Goal: Transaction & Acquisition: Register for event/course

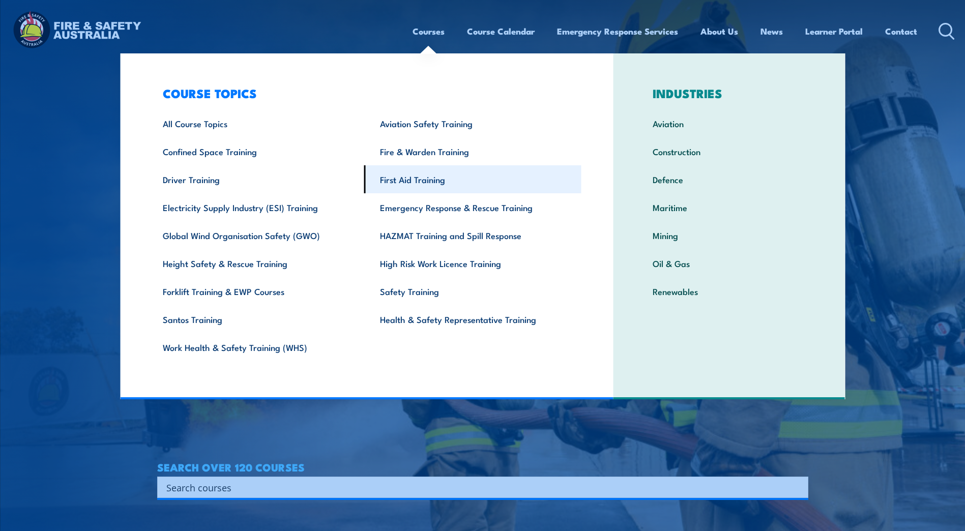
click at [403, 186] on link "First Aid Training" at bounding box center [472, 179] width 217 height 28
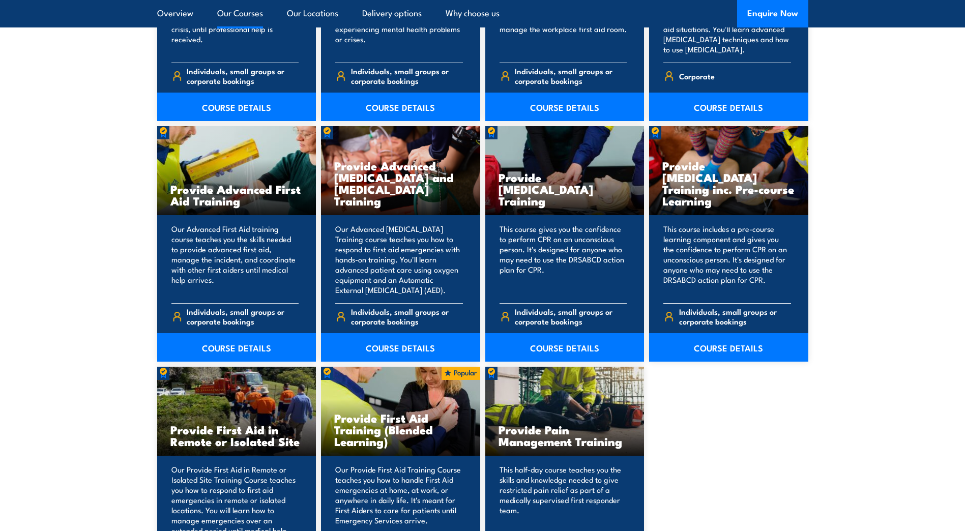
scroll to position [1221, 0]
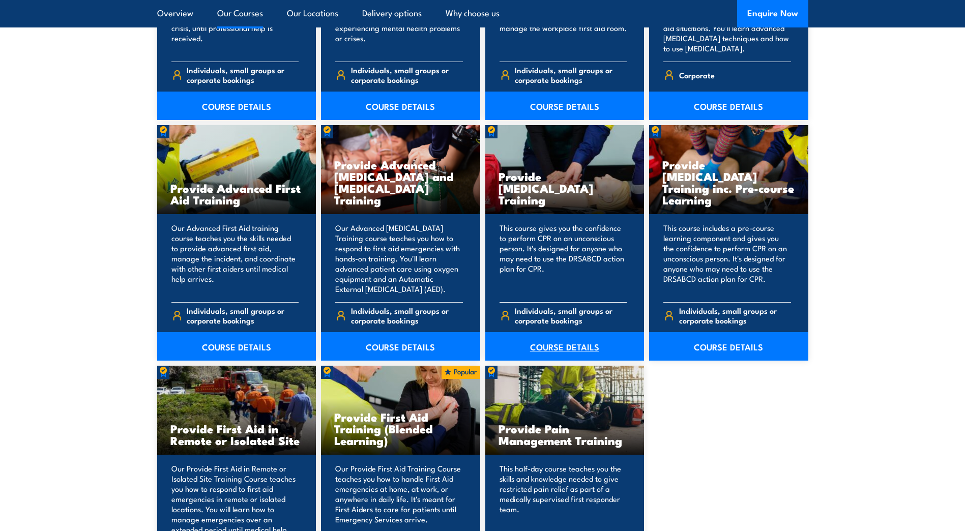
click at [559, 347] on link "COURSE DETAILS" at bounding box center [564, 346] width 159 height 28
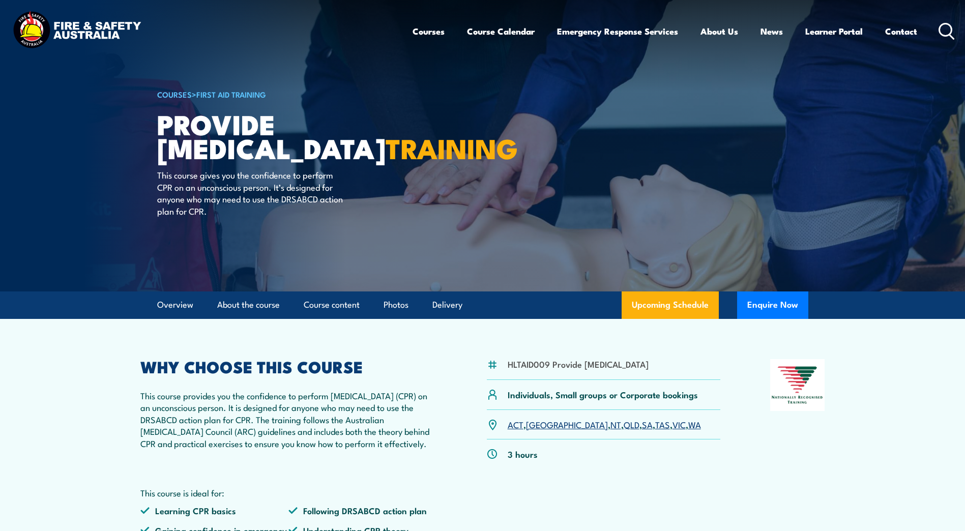
click at [624, 430] on link "QLD" at bounding box center [632, 424] width 16 height 12
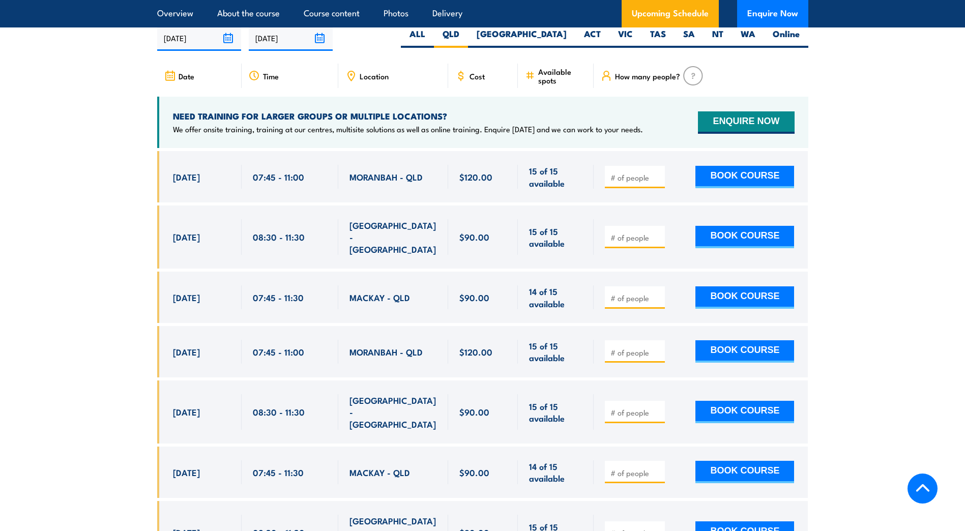
scroll to position [1831, 0]
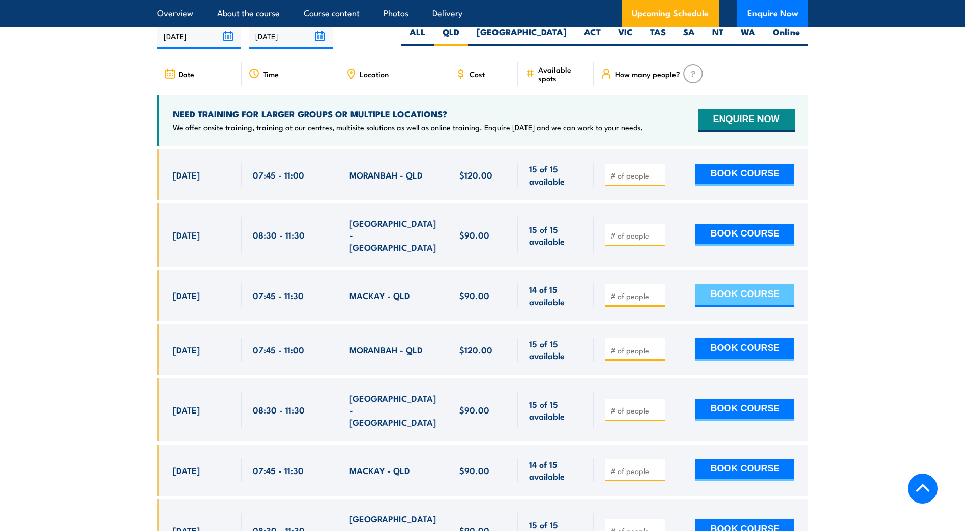
click at [725, 292] on button "BOOK COURSE" at bounding box center [745, 295] width 99 height 22
type input "1"
click at [655, 292] on input "1" at bounding box center [636, 296] width 51 height 10
click at [718, 289] on button "BOOK COURSE" at bounding box center [745, 295] width 99 height 22
